Goal: Navigation & Orientation: Understand site structure

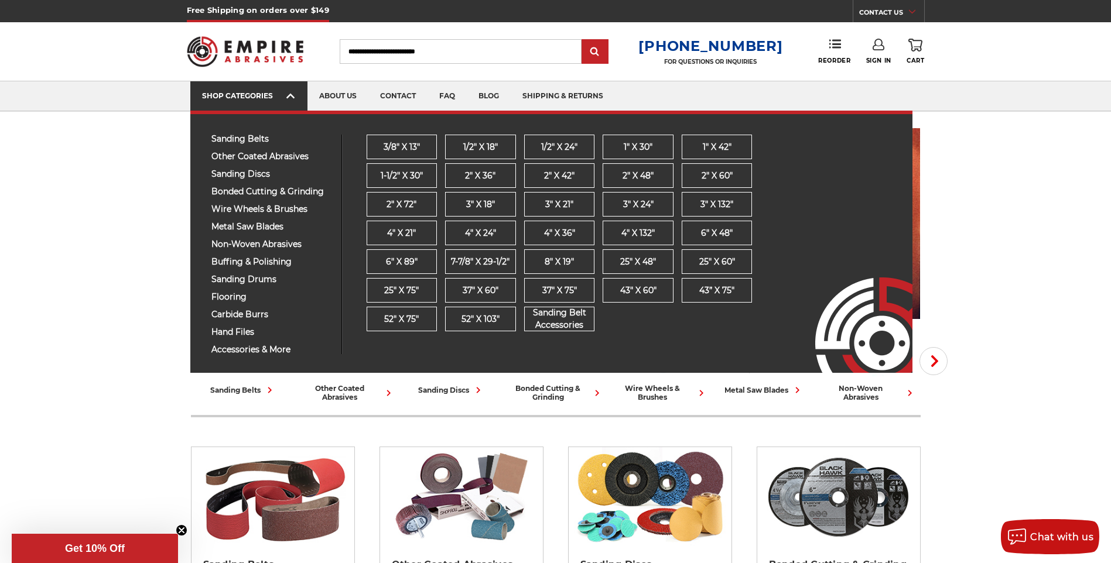
click at [297, 92] on link "SHOP CATEGORIES" at bounding box center [248, 96] width 117 height 30
click at [293, 94] on icon at bounding box center [290, 96] width 8 height 13
